Goal: Obtain resource: Download file/media

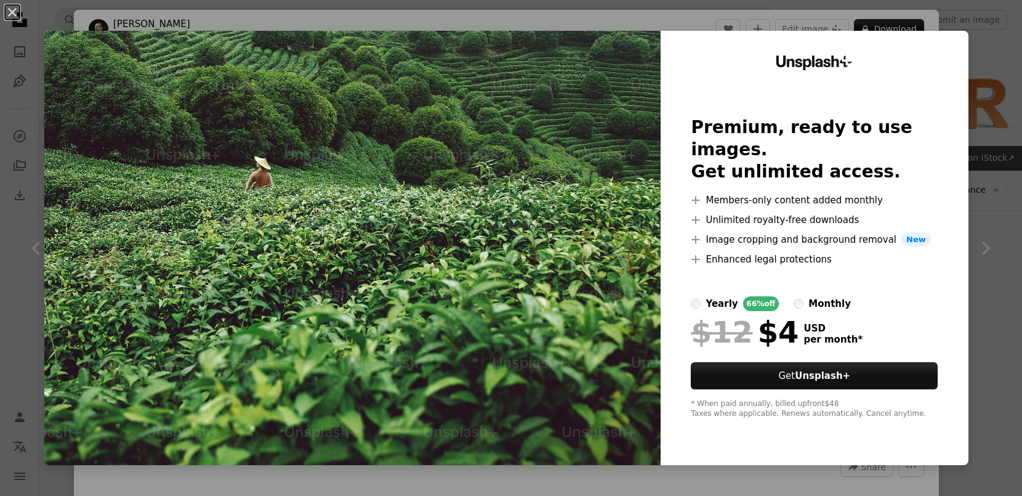
scroll to position [494, 0]
click at [806, 296] on label "monthly" at bounding box center [821, 303] width 57 height 15
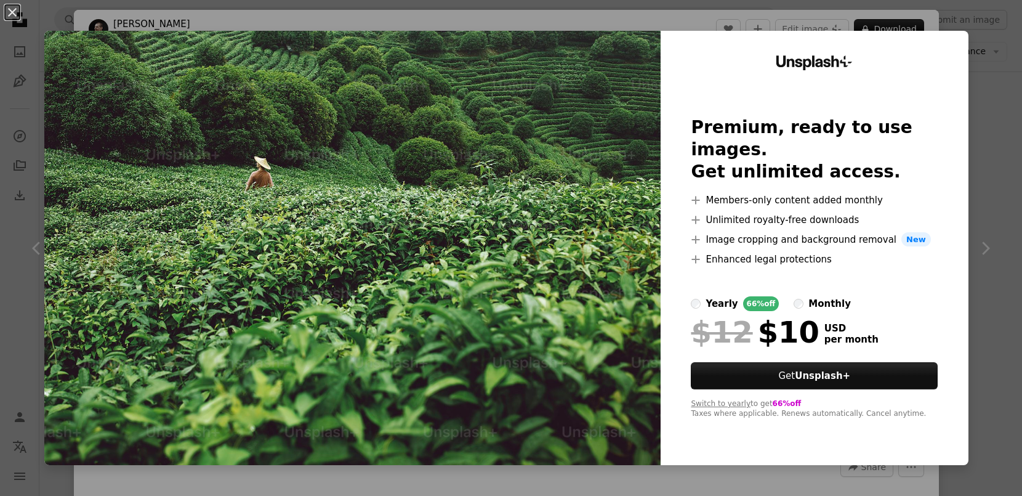
click at [968, 139] on div "Unsplash+ Premium, ready to use images. Get unlimited access. A plus sign Membe…" at bounding box center [815, 248] width 308 height 434
click at [984, 84] on div "An X shape Unsplash+ Premium, ready to use images. Get unlimited access. A plus…" at bounding box center [511, 248] width 1022 height 496
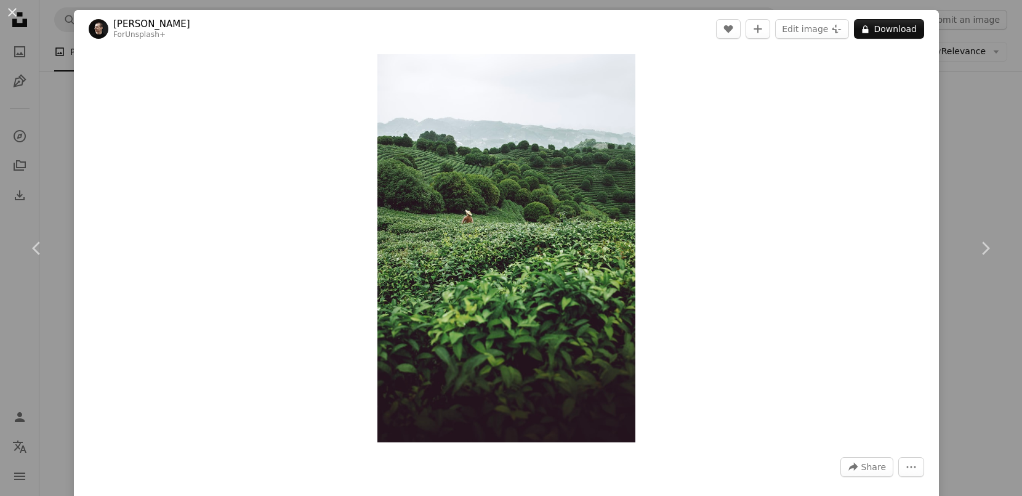
click at [1013, 119] on div "An X shape Chevron left Chevron right [PERSON_NAME] For Unsplash+ A heart A plu…" at bounding box center [511, 248] width 1022 height 496
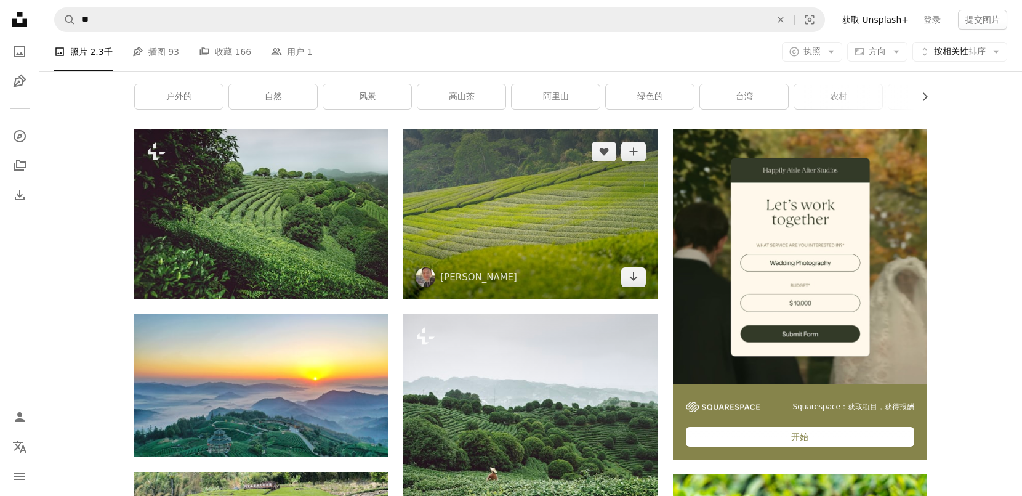
scroll to position [153, 0]
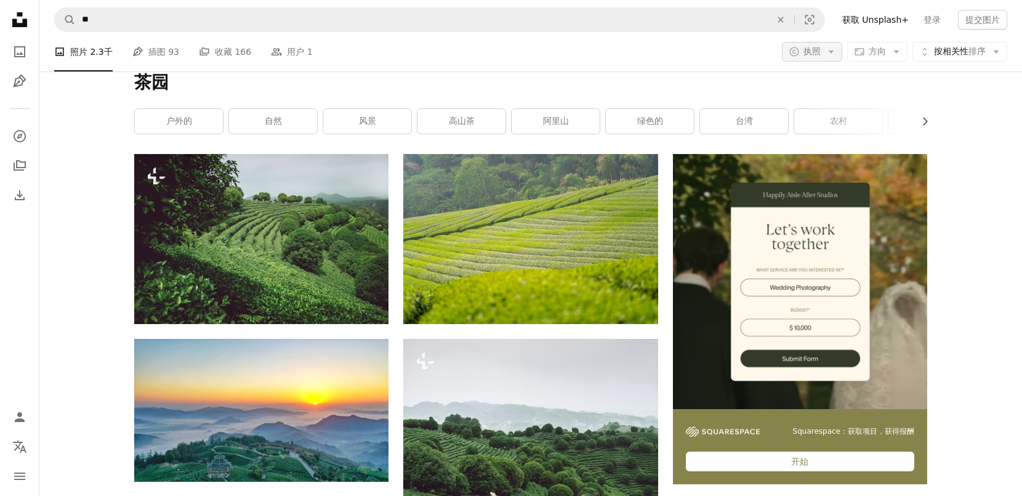
click at [824, 46] on button "A copyright icon © 执照 Arrow down" at bounding box center [812, 52] width 60 height 20
click at [825, 152] on font "自由的" at bounding box center [821, 150] width 26 height 10
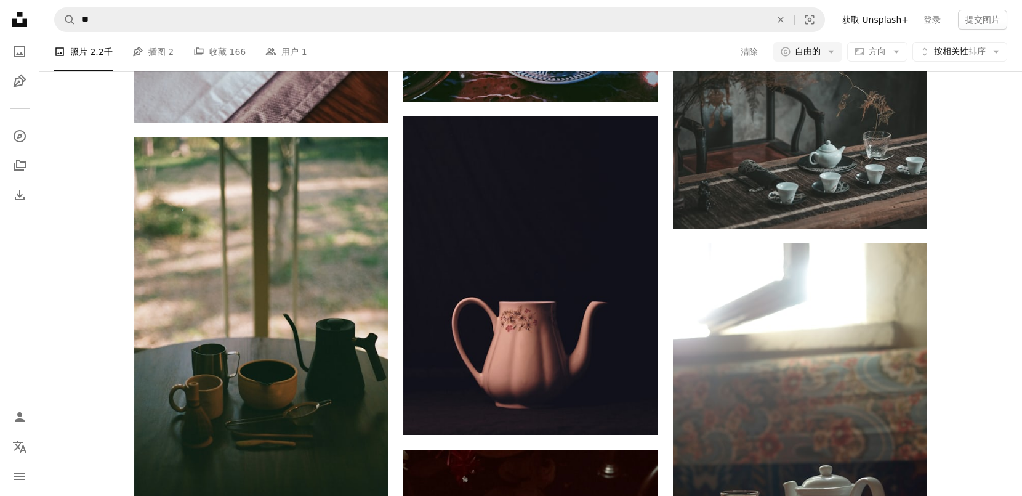
scroll to position [279, 0]
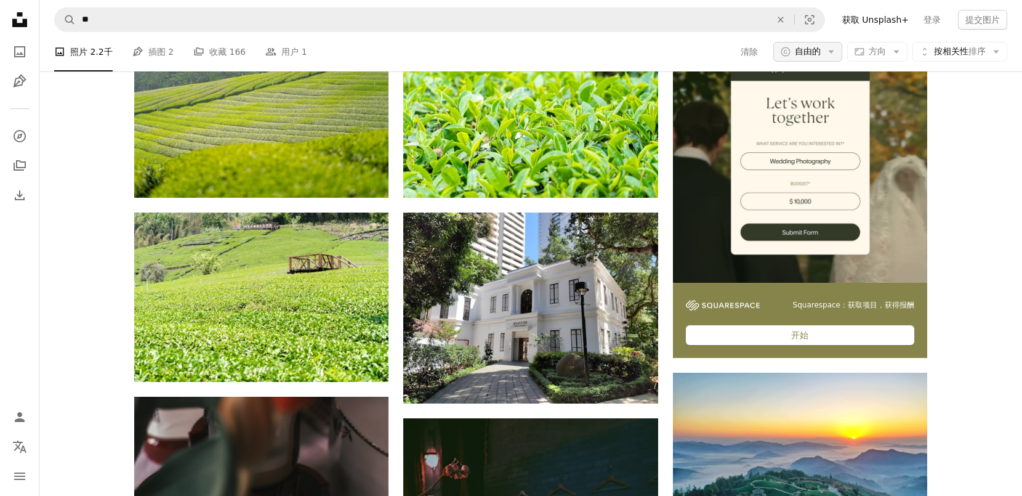
click at [812, 56] on font "自由的" at bounding box center [808, 51] width 26 height 10
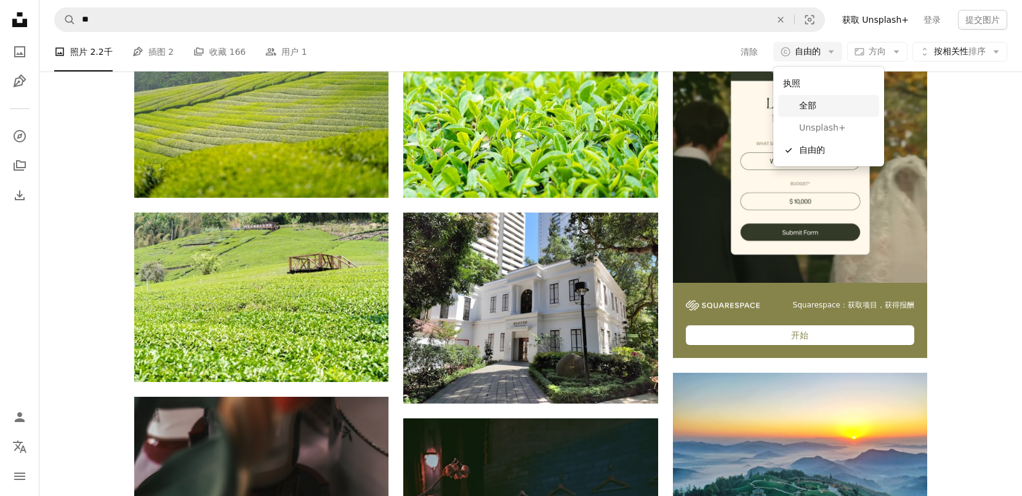
click at [809, 102] on font "全部" at bounding box center [807, 105] width 17 height 10
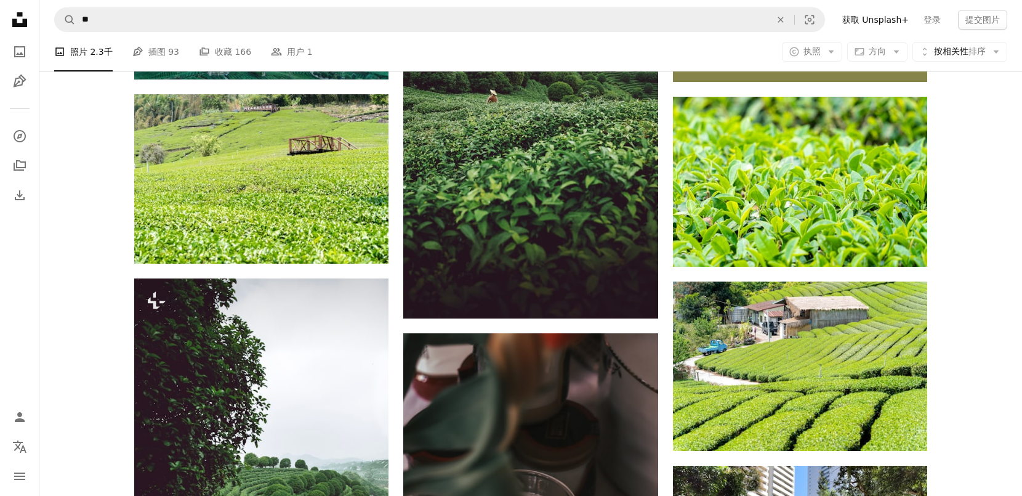
scroll to position [556, 0]
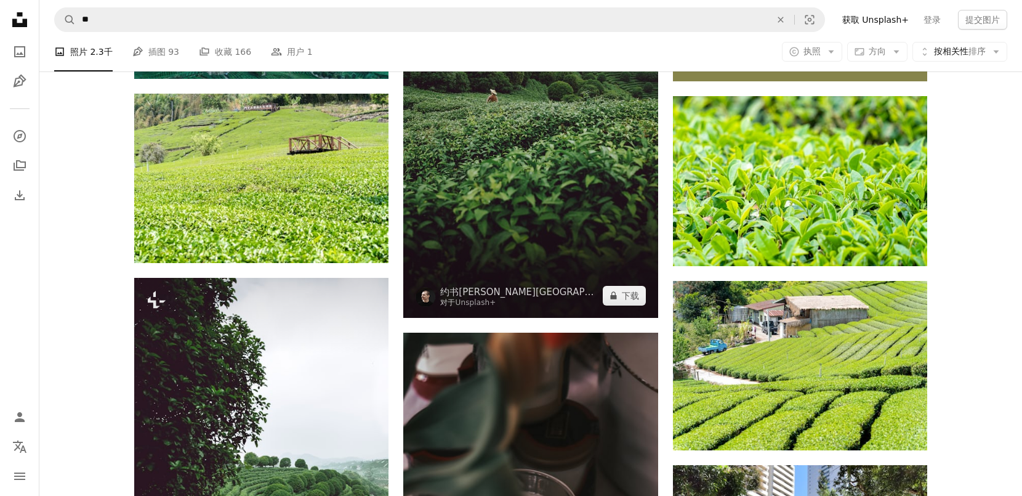
click at [529, 190] on img at bounding box center [530, 127] width 254 height 382
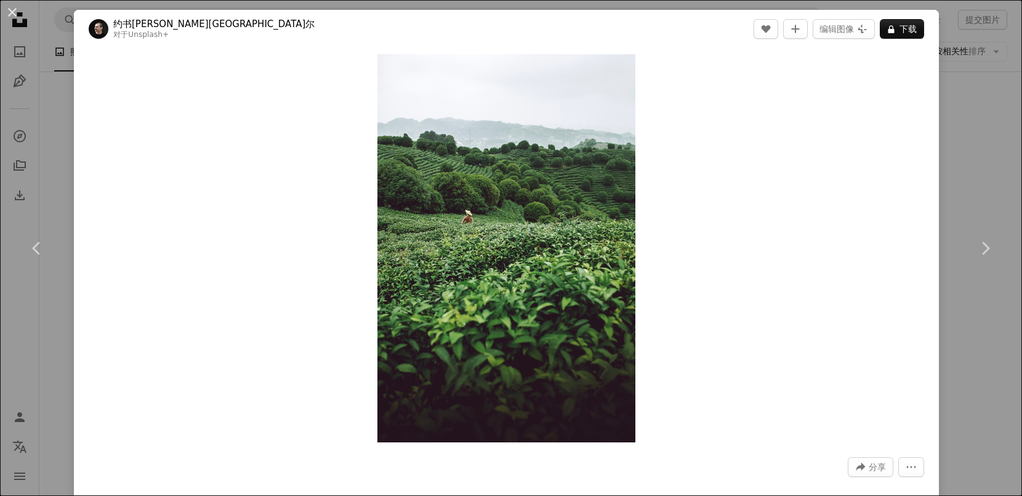
click at [965, 151] on div "An X shape Chevron left Chevron right 约书[PERSON_NAME]尔 对于 Unsplash+ A heart A p…" at bounding box center [511, 248] width 1022 height 496
